Goal: Find specific page/section: Find specific page/section

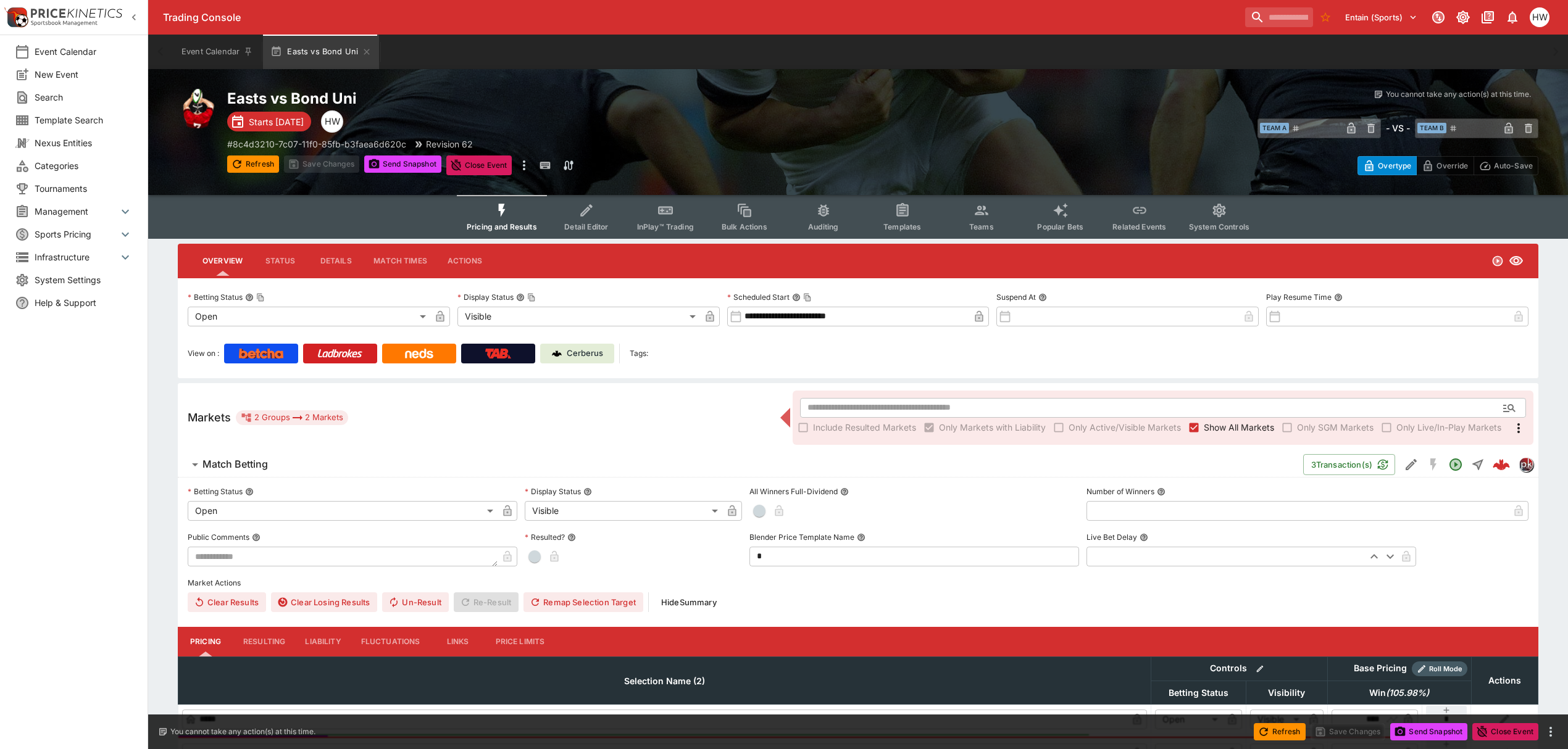
scroll to position [117, 0]
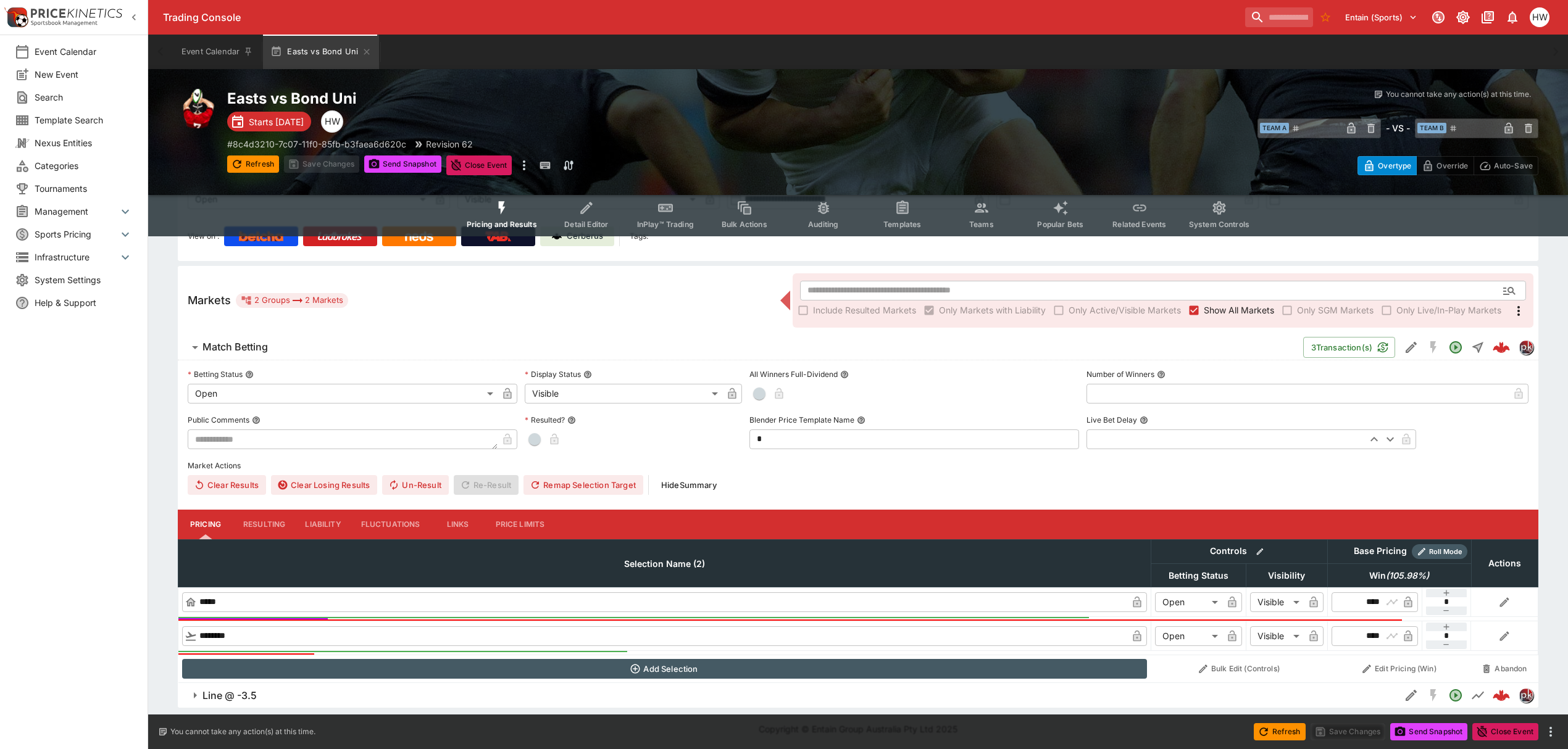
click at [578, 241] on link "Cerberus" at bounding box center [578, 236] width 74 height 20
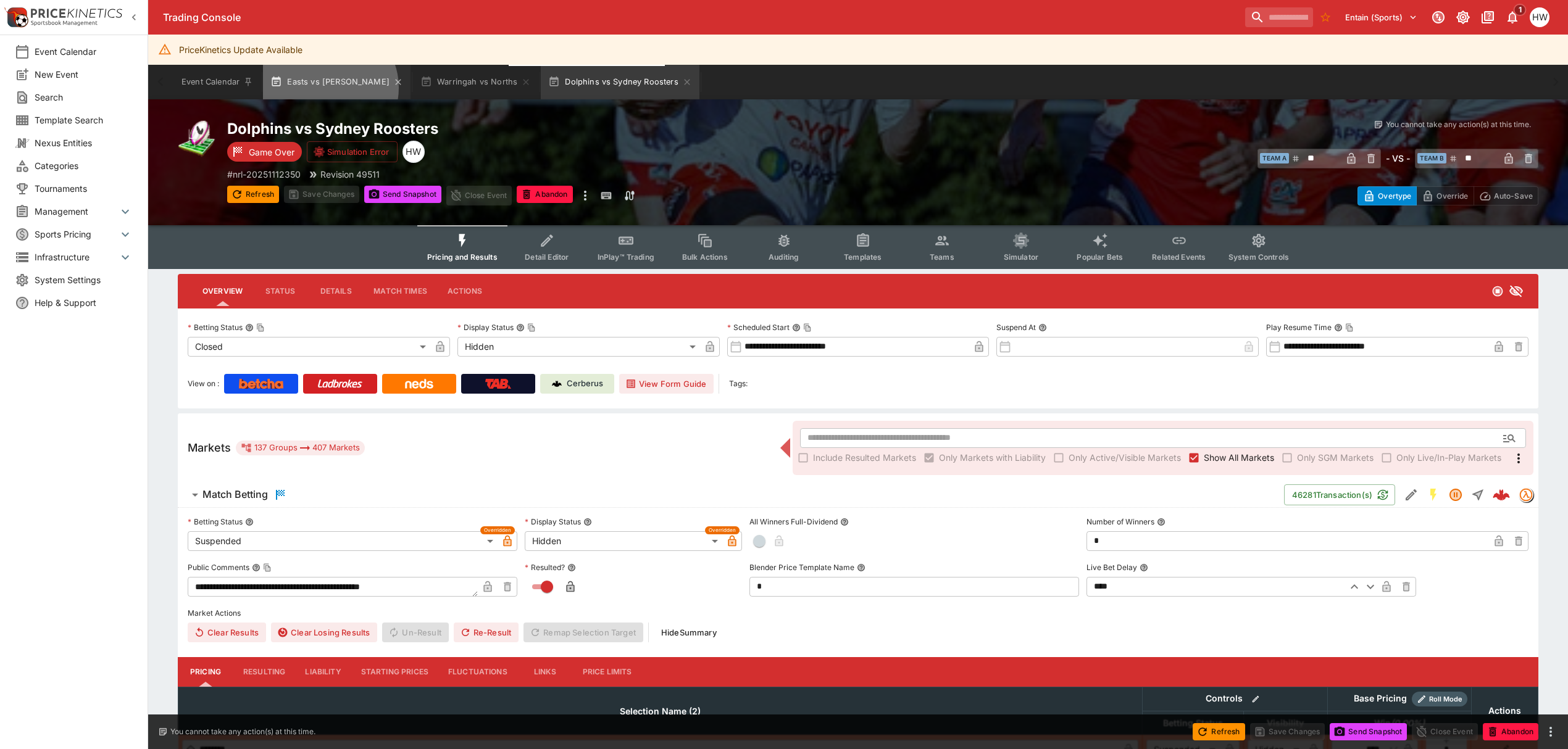
click at [329, 88] on button "Easts vs [PERSON_NAME]" at bounding box center [337, 82] width 147 height 34
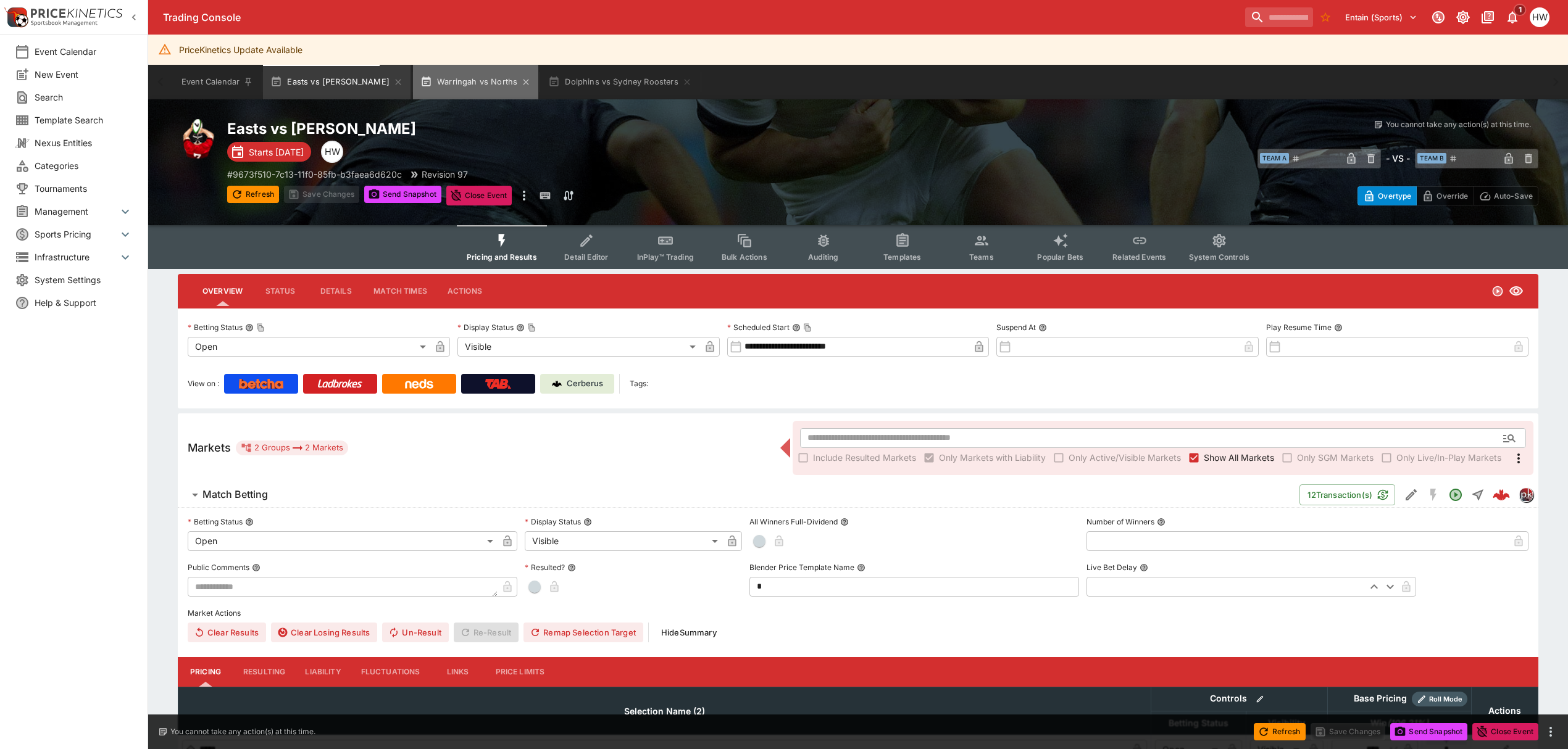
click at [477, 88] on button "Warringah vs Norths" at bounding box center [475, 82] width 125 height 34
click at [571, 380] on p "Cerberus" at bounding box center [585, 383] width 37 height 13
